Goal: Navigation & Orientation: Find specific page/section

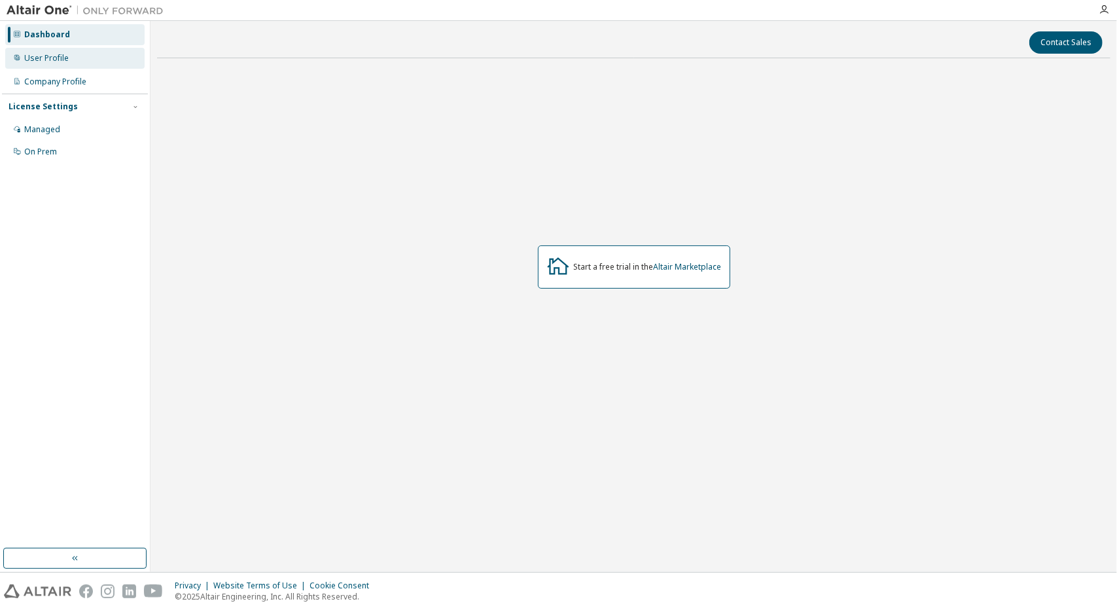
click at [56, 62] on div "User Profile" at bounding box center [46, 58] width 44 height 10
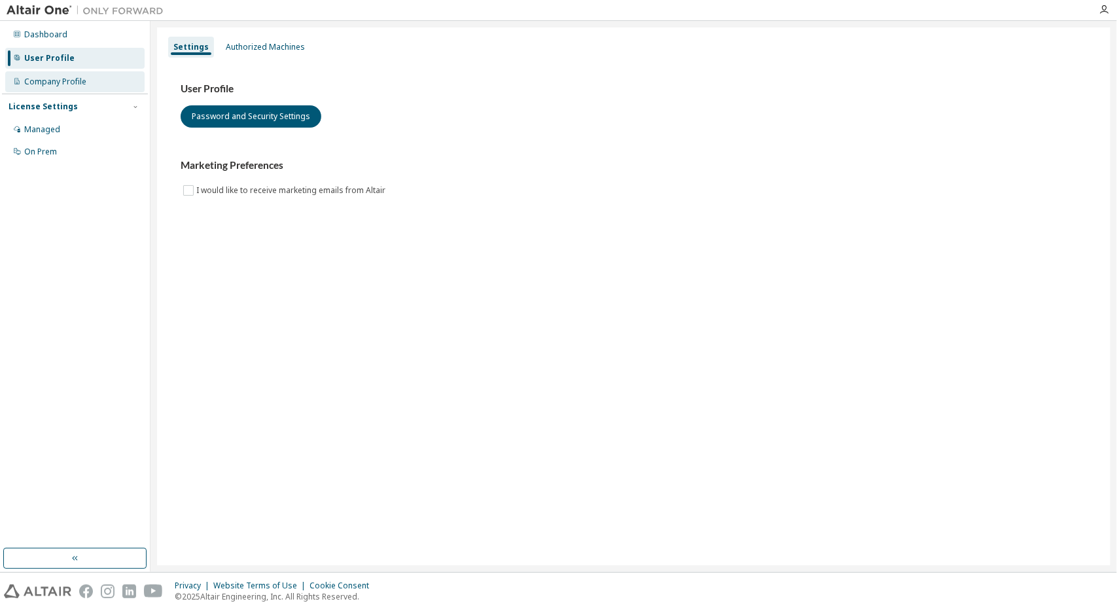
click at [54, 75] on div "Company Profile" at bounding box center [74, 81] width 139 height 21
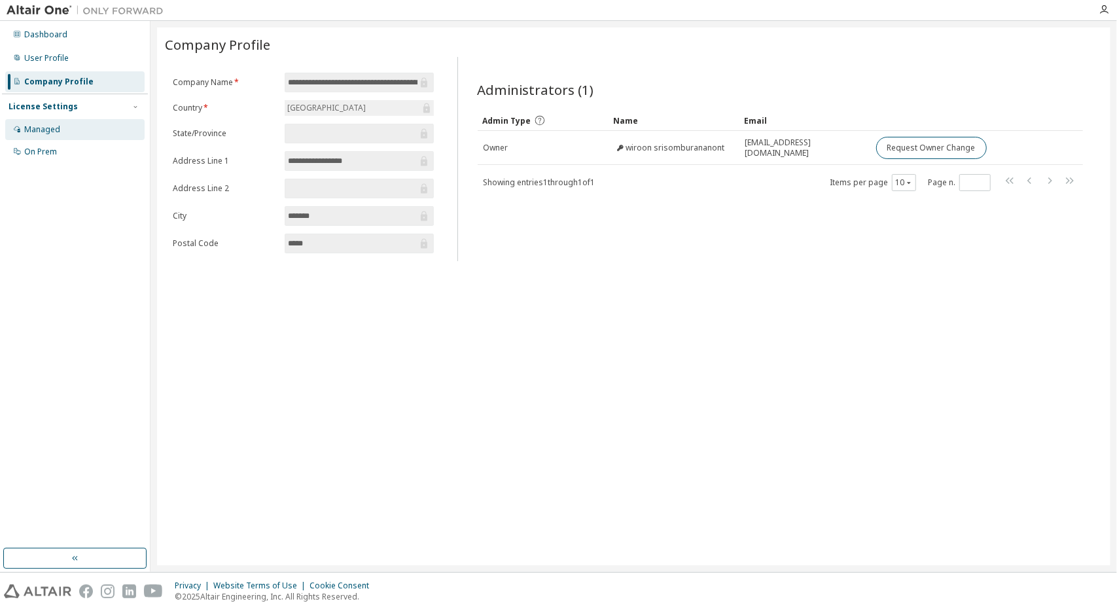
click at [42, 135] on div "Managed" at bounding box center [74, 129] width 139 height 21
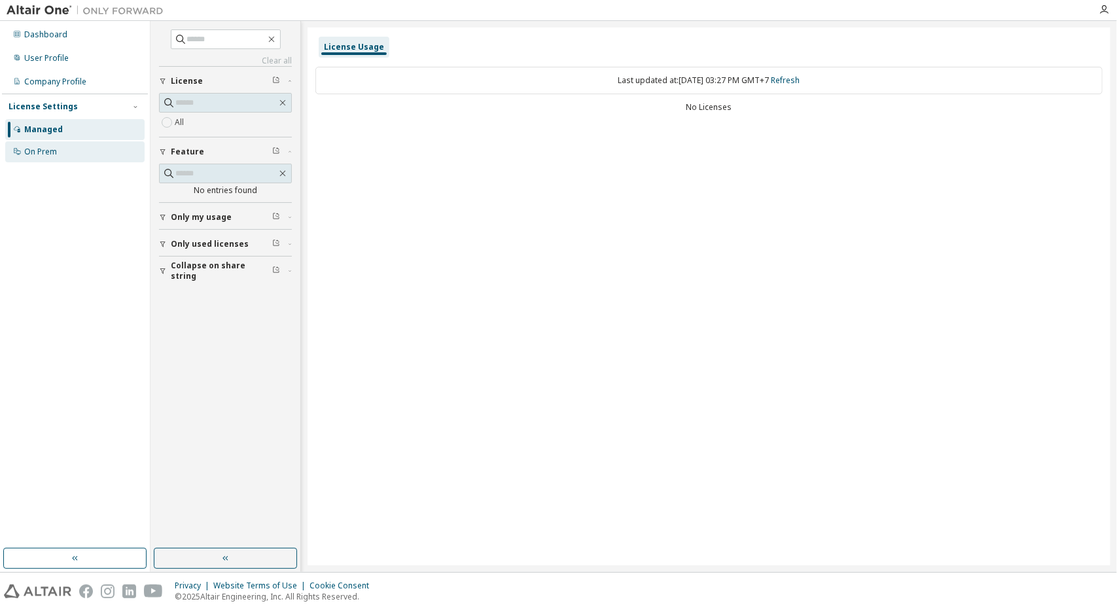
click at [60, 152] on div "On Prem" at bounding box center [74, 151] width 139 height 21
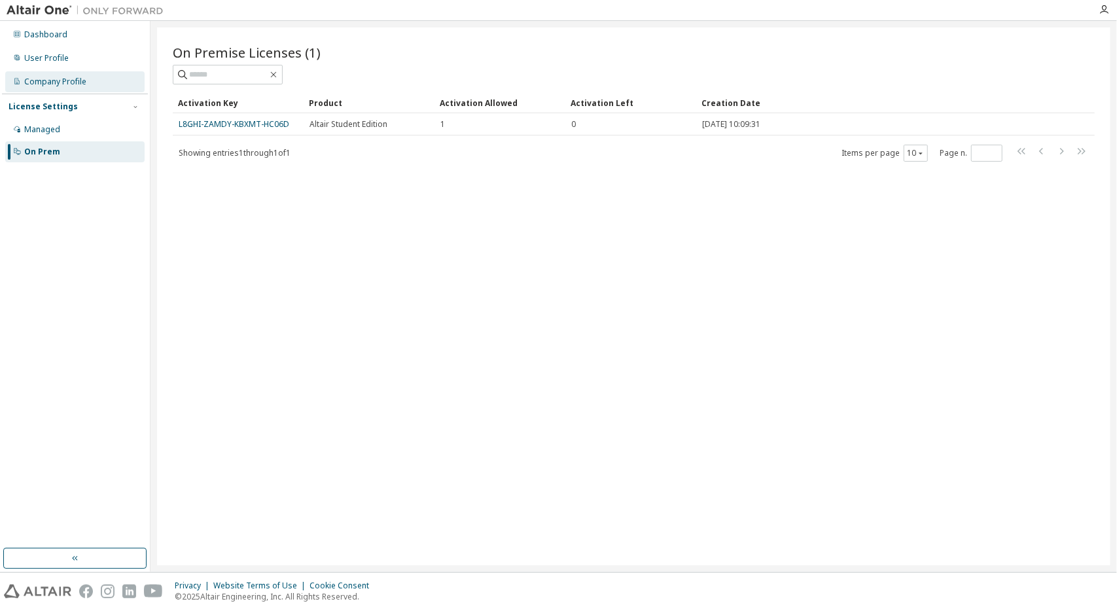
click at [77, 86] on div "Company Profile" at bounding box center [55, 82] width 62 height 10
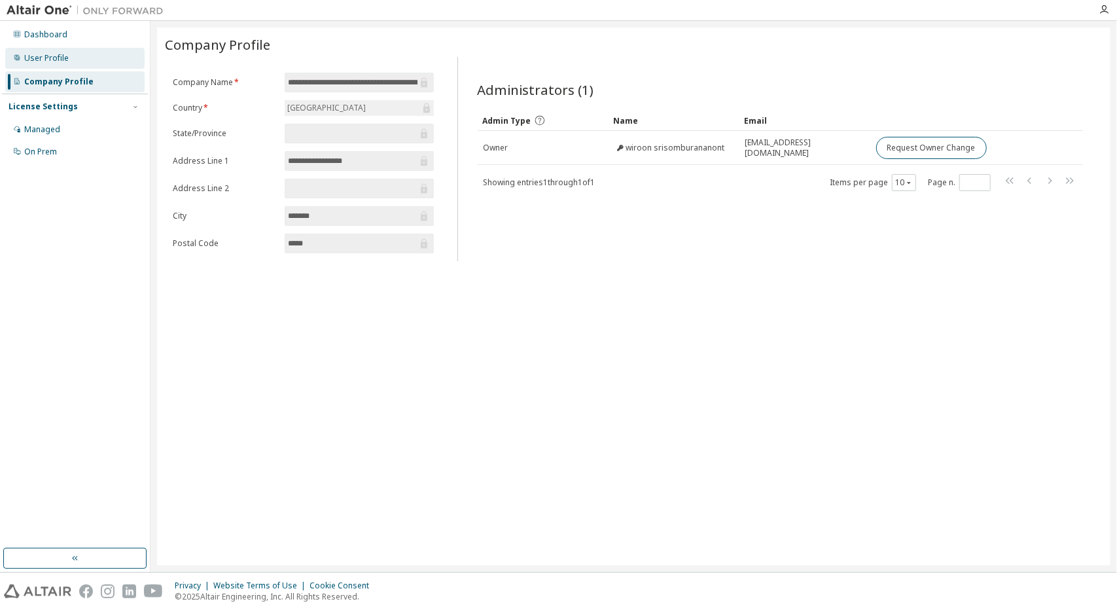
click at [75, 64] on div "User Profile" at bounding box center [74, 58] width 139 height 21
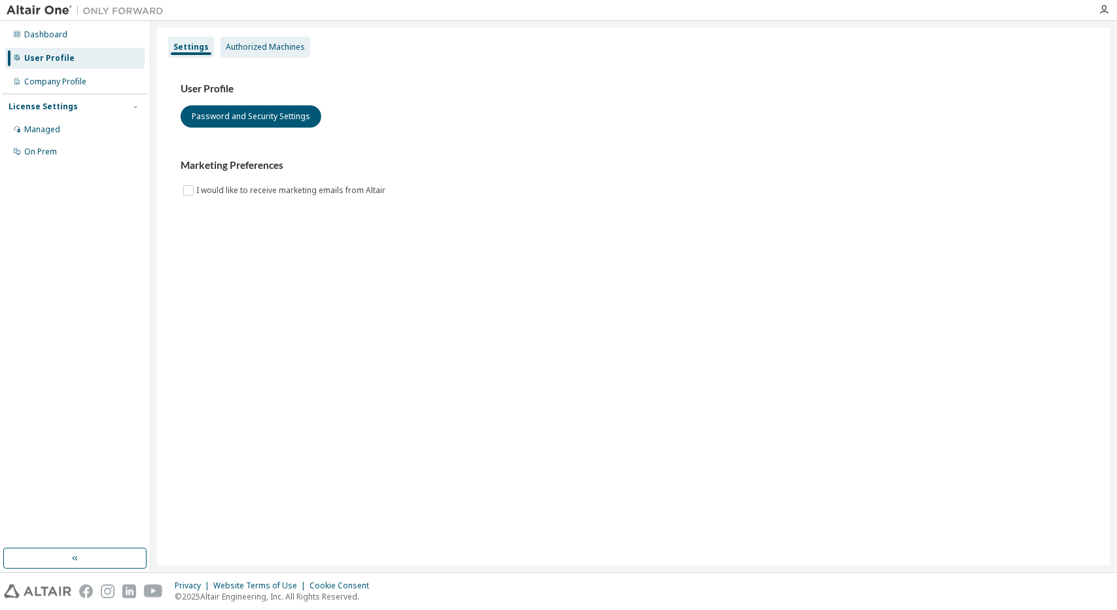
click at [242, 50] on div "Authorized Machines" at bounding box center [265, 47] width 79 height 10
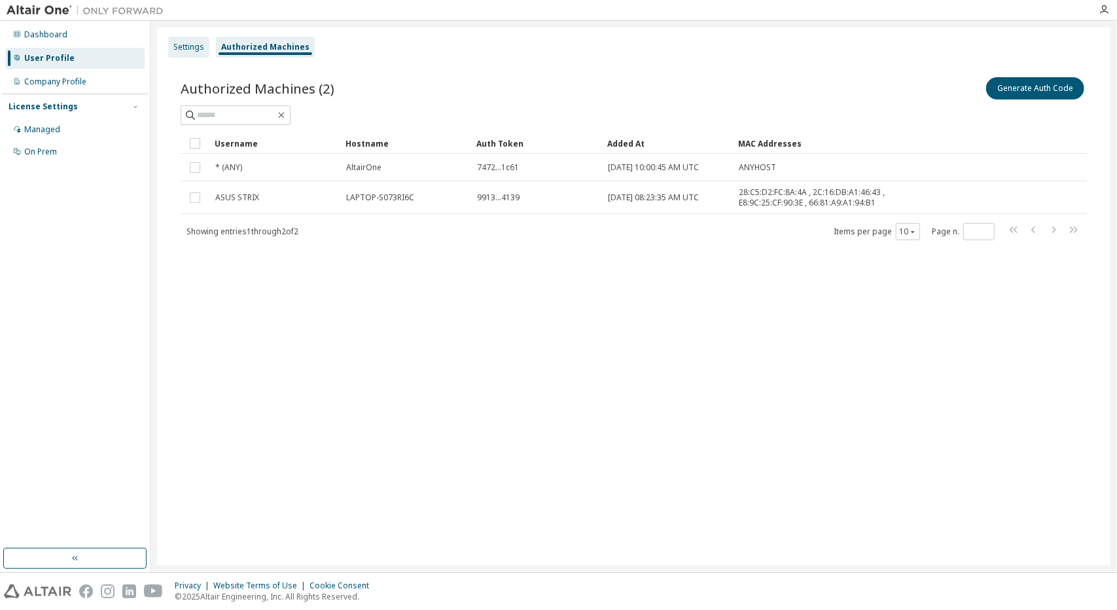
click at [196, 55] on div "Settings" at bounding box center [188, 47] width 41 height 21
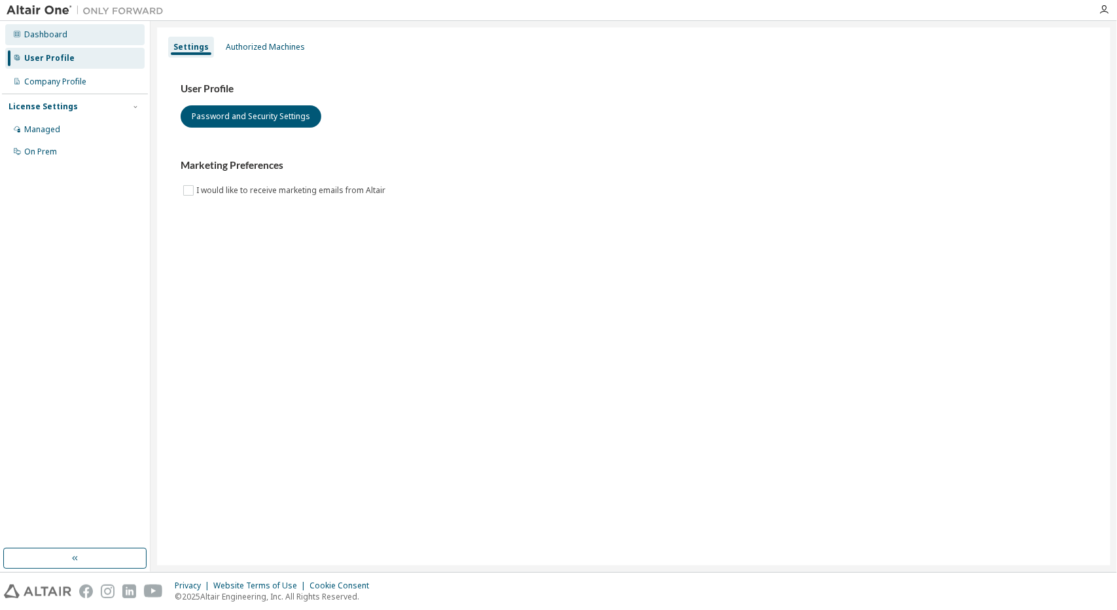
click at [56, 43] on div "Dashboard" at bounding box center [74, 34] width 139 height 21
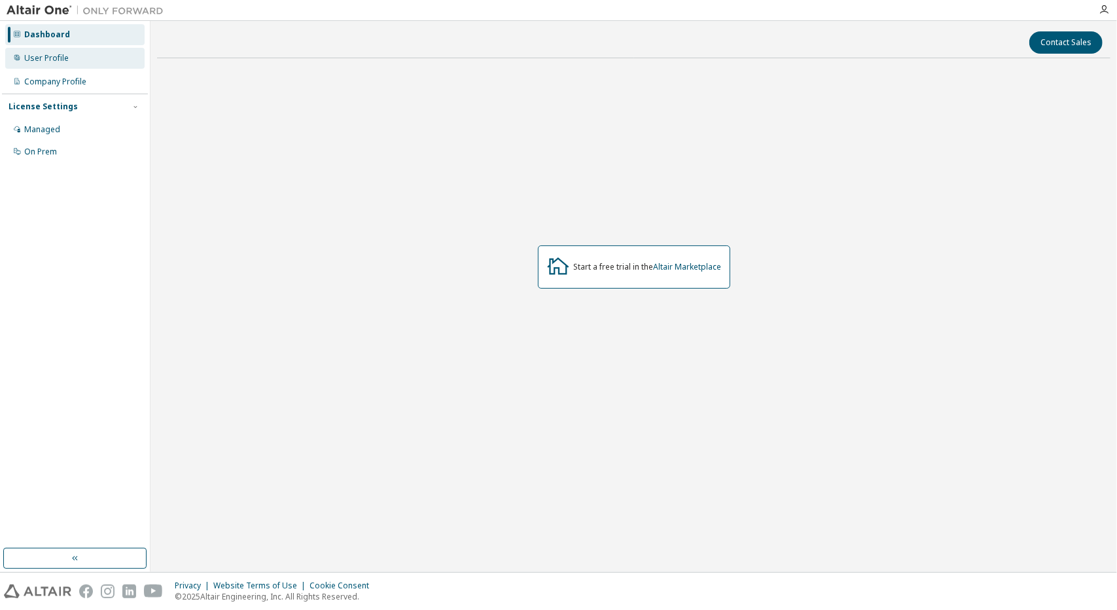
click at [56, 50] on div "User Profile" at bounding box center [74, 58] width 139 height 21
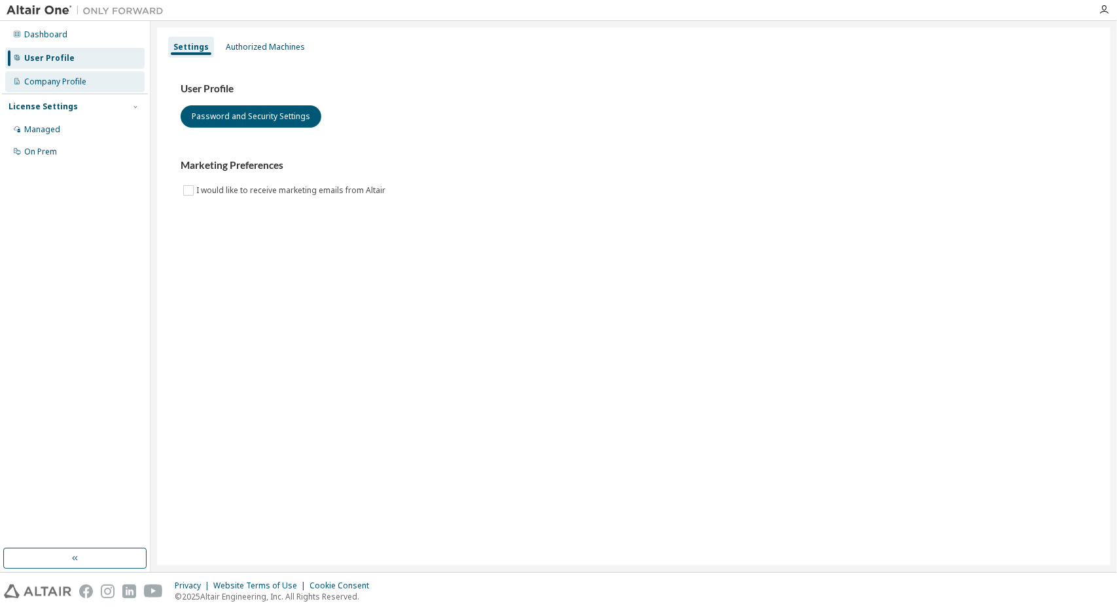
click at [56, 73] on div "Company Profile" at bounding box center [74, 81] width 139 height 21
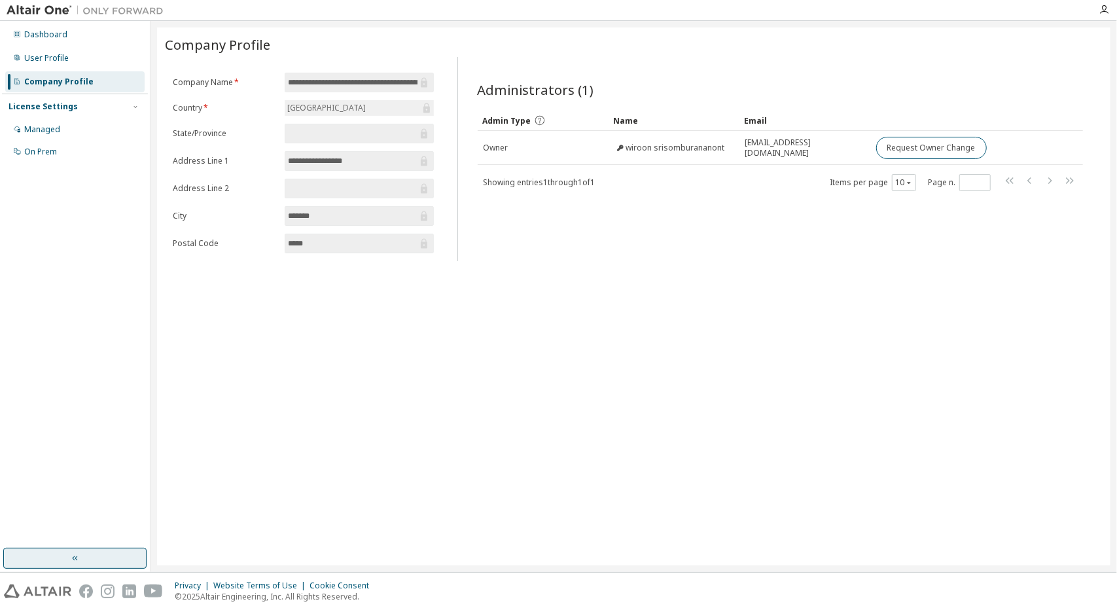
click at [52, 555] on button "button" at bounding box center [74, 558] width 143 height 21
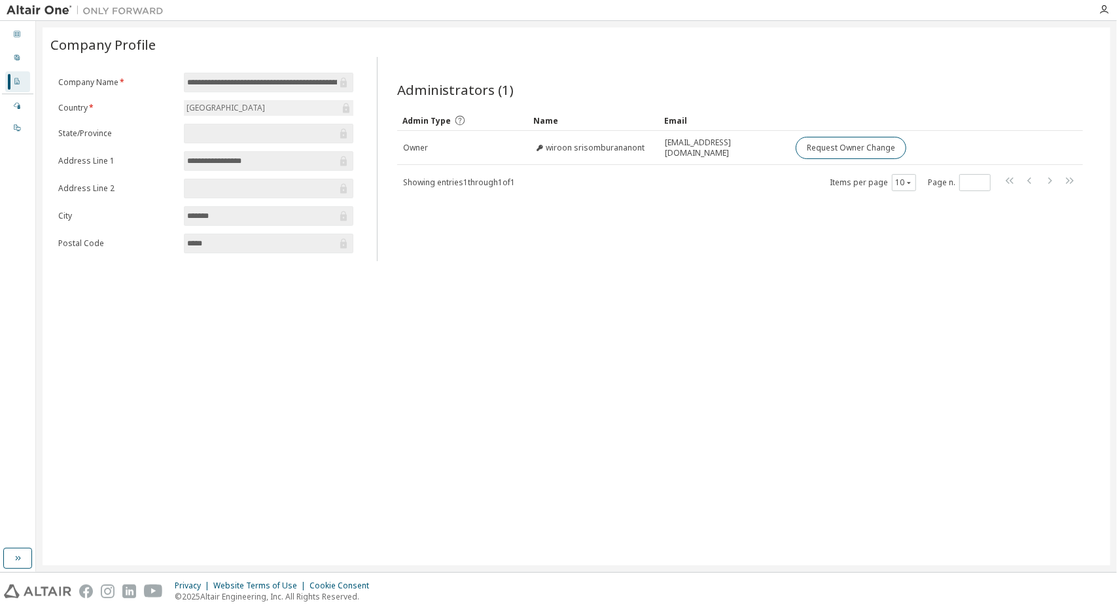
click at [13, 84] on icon at bounding box center [17, 81] width 8 height 8
click at [16, 52] on div "User Profile" at bounding box center [17, 58] width 25 height 21
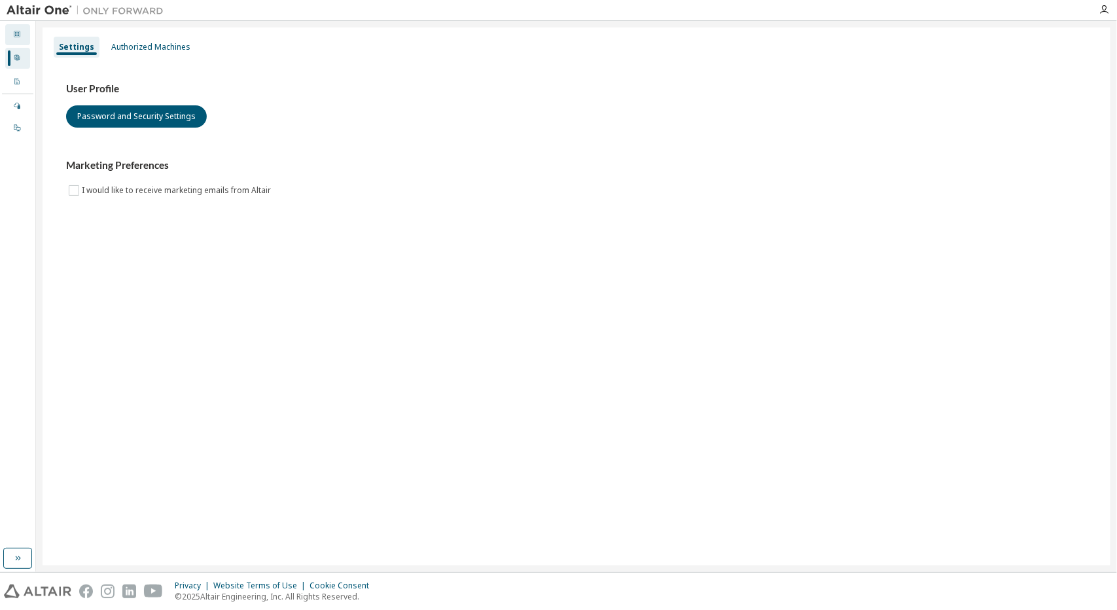
click at [14, 35] on icon at bounding box center [17, 34] width 8 height 8
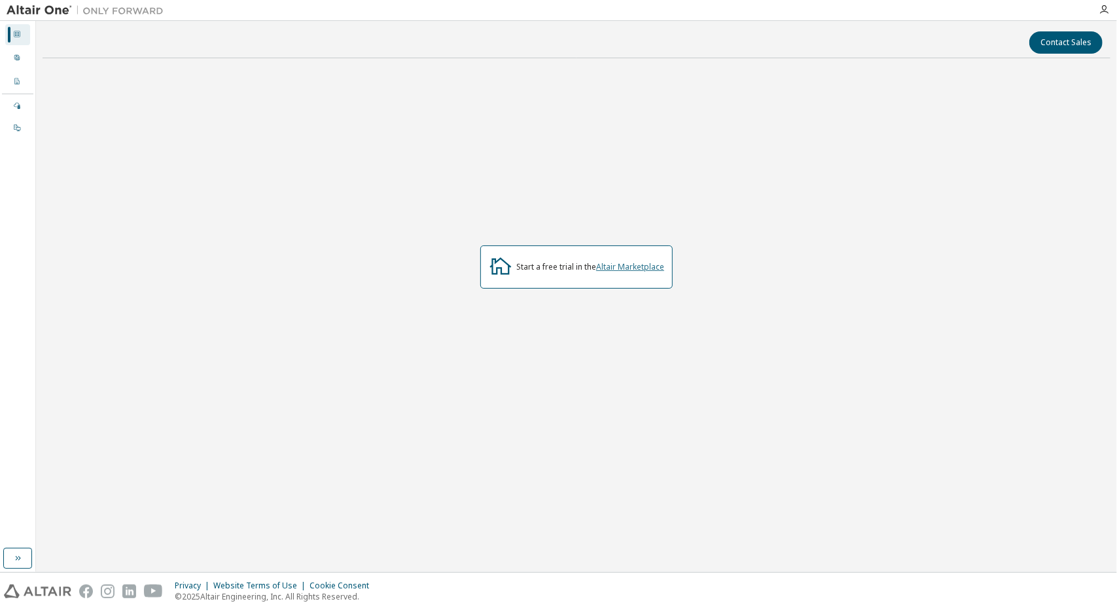
click at [647, 266] on link "Altair Marketplace" at bounding box center [630, 266] width 68 height 11
